Goal: Find specific page/section: Find specific page/section

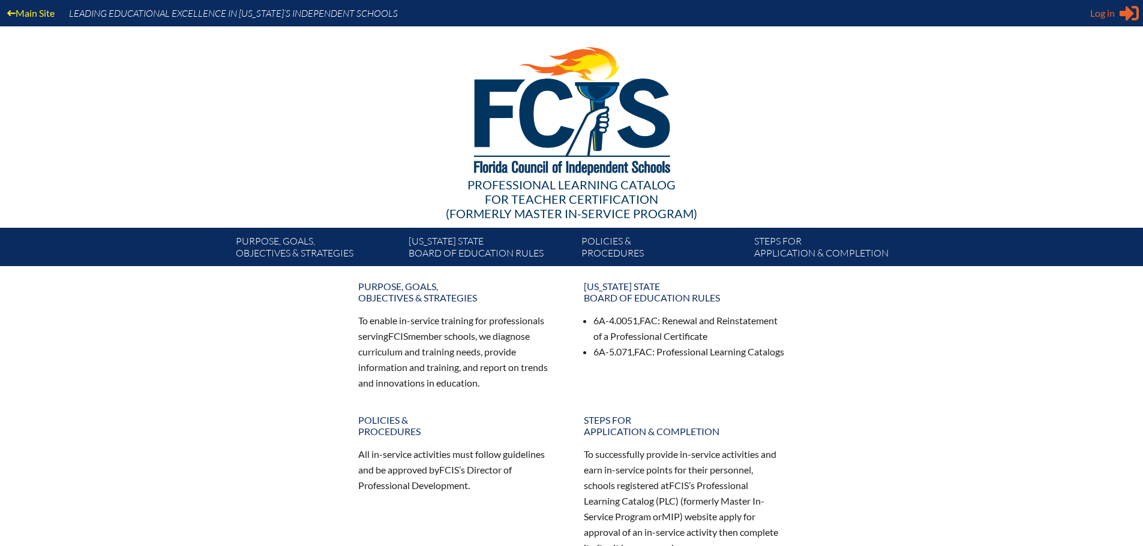
type input "[EMAIL_ADDRESS][DOMAIN_NAME]"
click at [1105, 11] on span "Log in" at bounding box center [1102, 13] width 25 height 14
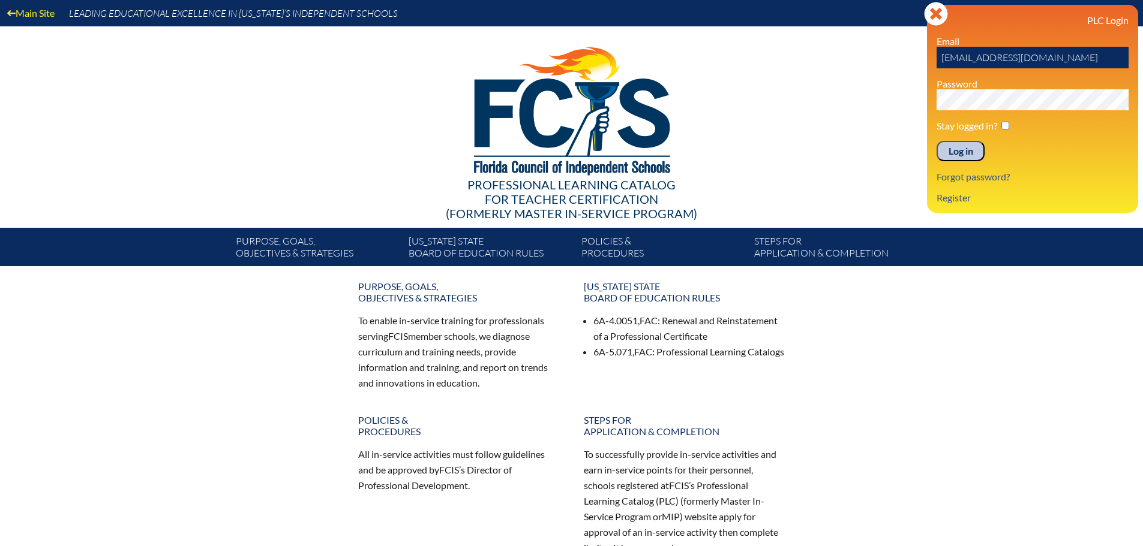
click at [965, 155] on input "Log in" at bounding box center [960, 151] width 48 height 20
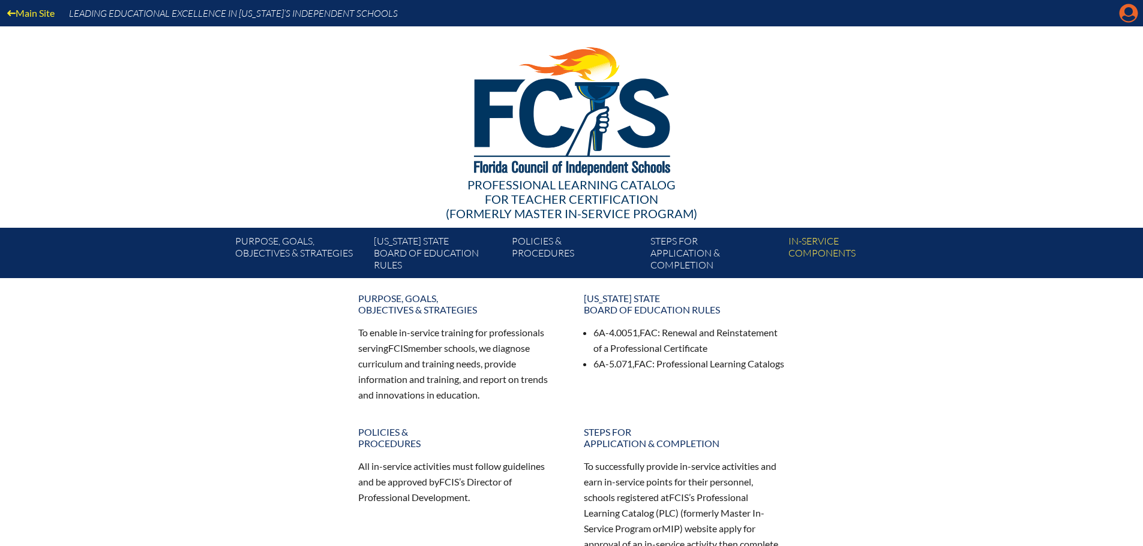
click at [1121, 15] on icon at bounding box center [1128, 13] width 19 height 19
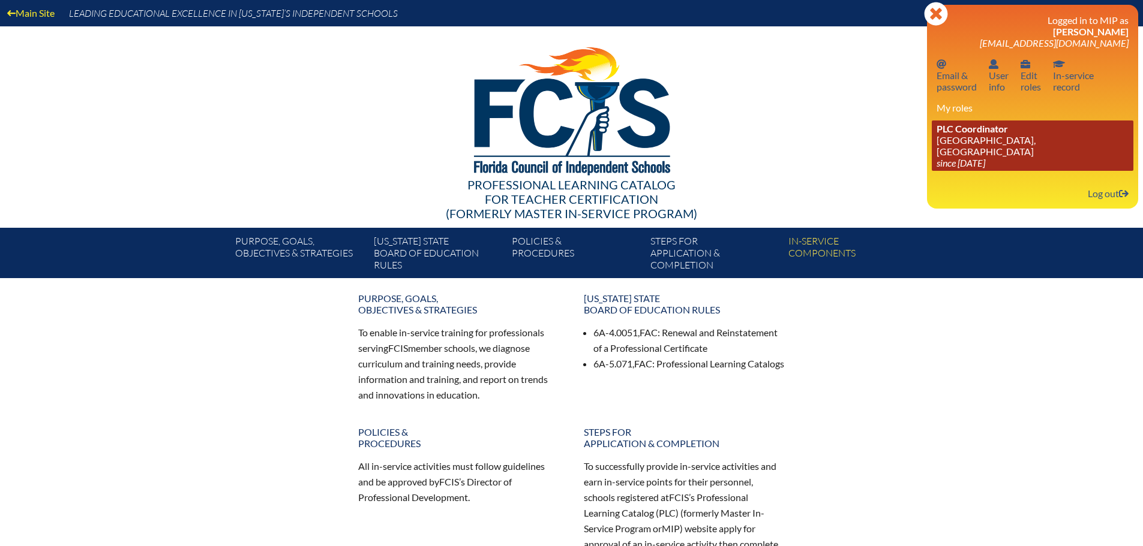
click at [966, 150] on link "PLC Coordinator [GEOGRAPHIC_DATA], [GEOGRAPHIC_DATA] since [DATE]" at bounding box center [1032, 146] width 202 height 50
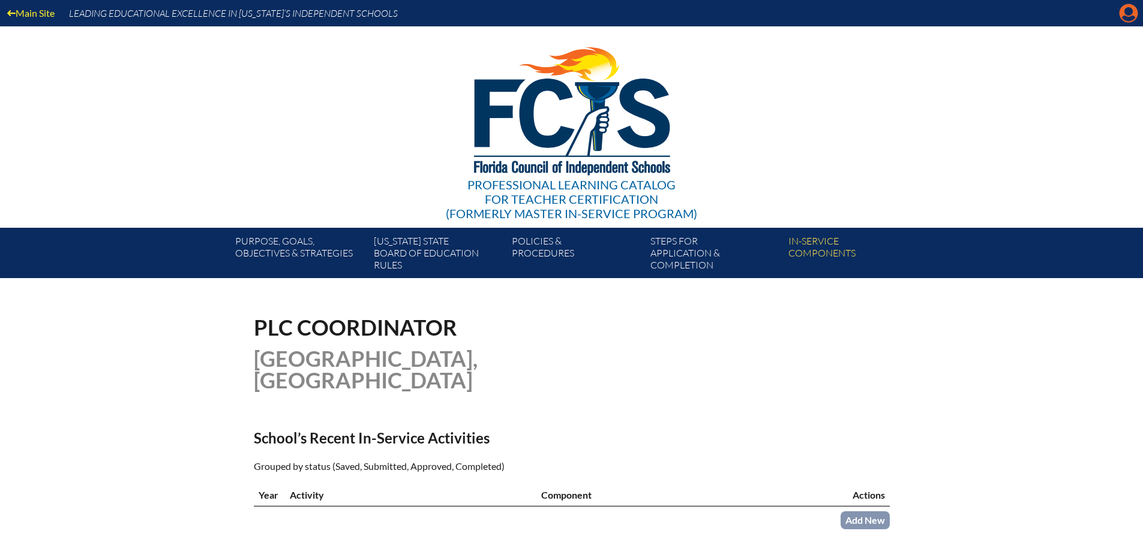
click at [1128, 20] on icon "Manage account" at bounding box center [1128, 13] width 19 height 19
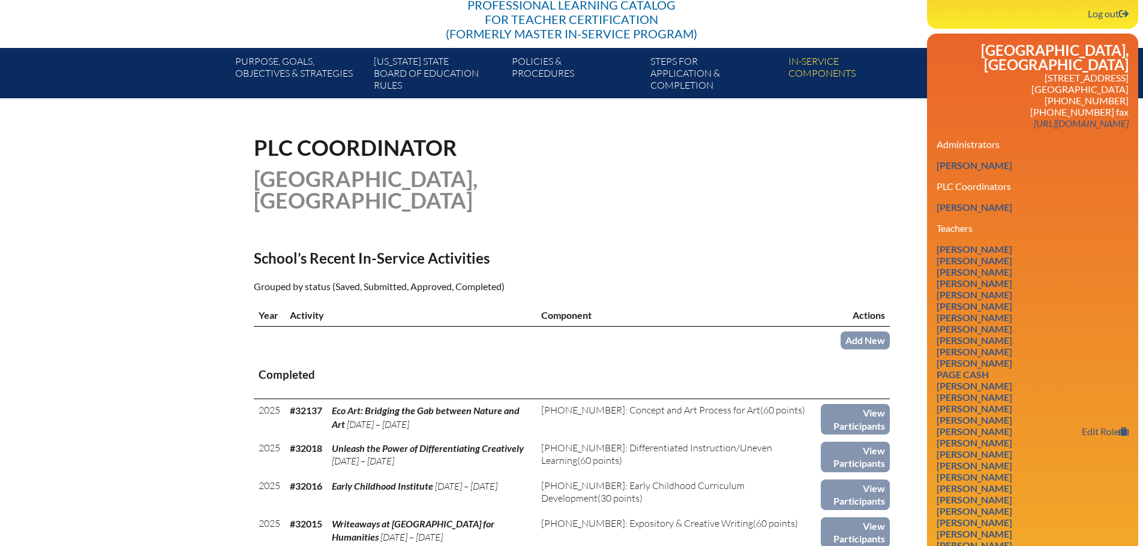
scroll to position [480, 0]
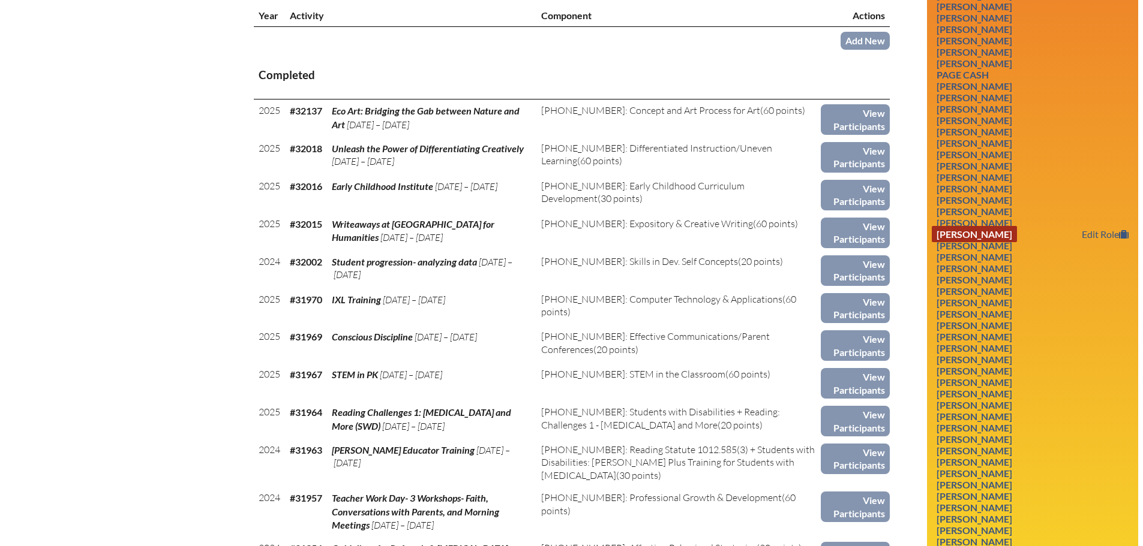
click at [969, 231] on link "Catherine Hartshorne" at bounding box center [973, 234] width 85 height 16
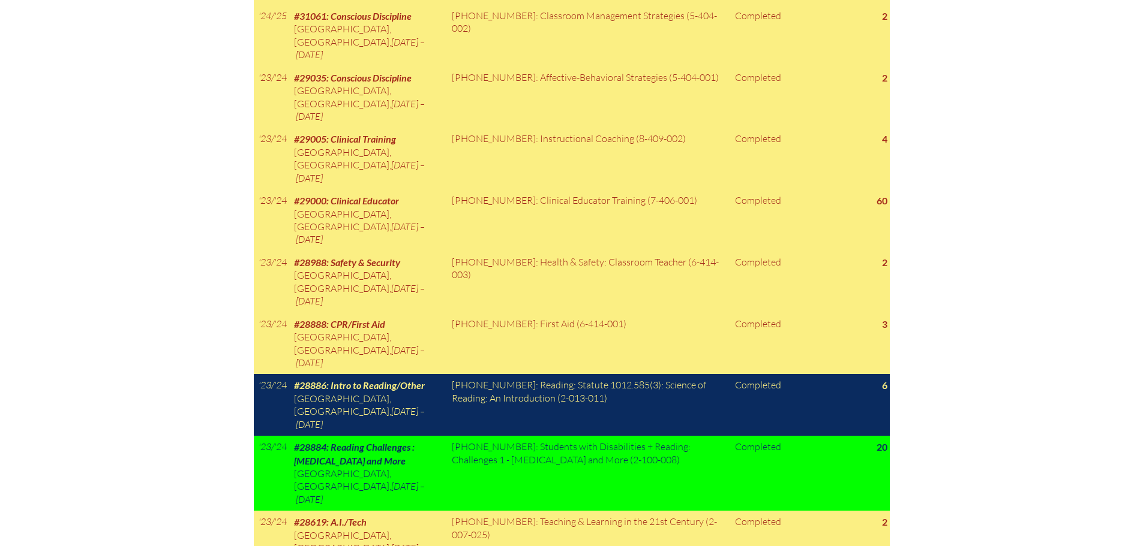
scroll to position [1080, 0]
